Goal: Task Accomplishment & Management: Manage account settings

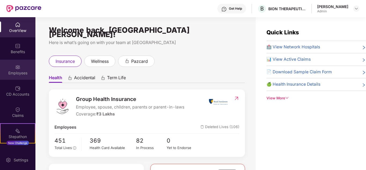
click at [19, 74] on div "Employees" at bounding box center [17, 72] width 35 height 5
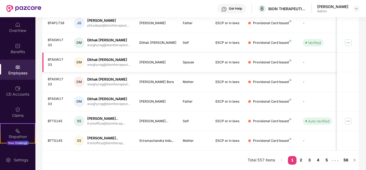
scroll to position [169, 0]
click at [351, 117] on img at bounding box center [348, 121] width 9 height 9
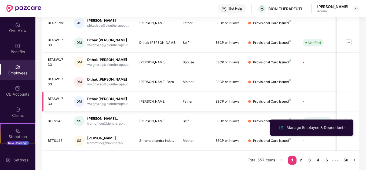
click at [356, 92] on td at bounding box center [348, 102] width 22 height 20
